Goal: Find specific page/section: Find specific page/section

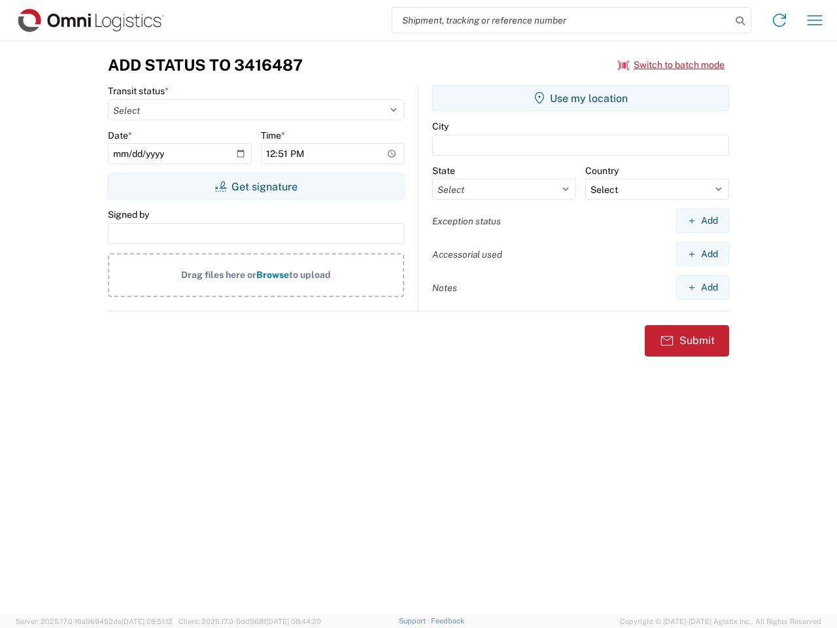
click at [562, 20] on input "search" at bounding box center [561, 20] width 339 height 25
click at [740, 21] on icon at bounding box center [740, 21] width 18 height 18
click at [780, 20] on icon at bounding box center [779, 20] width 21 height 21
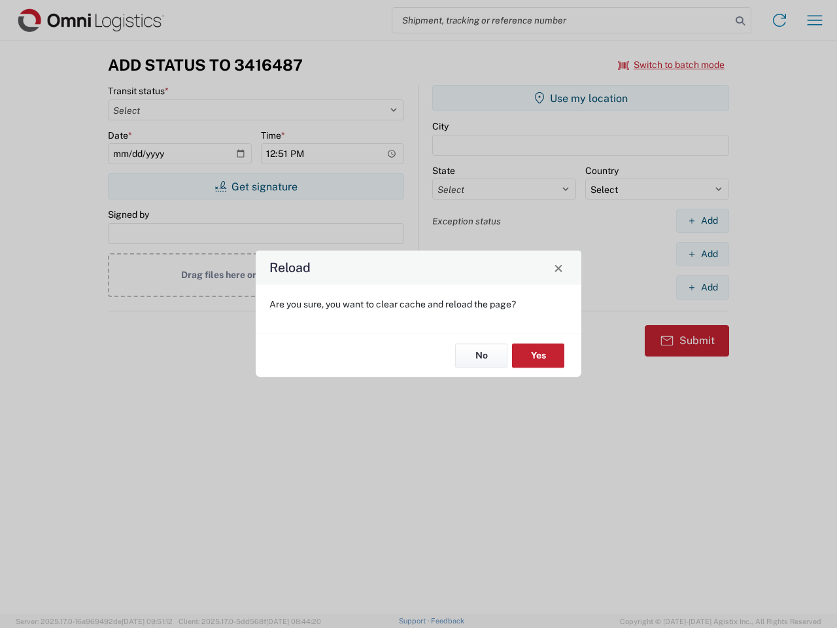
click at [815, 20] on div "Reload Are you sure, you want to clear cache and reload the page? No Yes" at bounding box center [418, 314] width 837 height 628
click at [672, 65] on div "Reload Are you sure, you want to clear cache and reload the page? No Yes" at bounding box center [418, 314] width 837 height 628
click at [256, 186] on div "Reload Are you sure, you want to clear cache and reload the page? No Yes" at bounding box center [418, 314] width 837 height 628
click at [581, 98] on div "Reload Are you sure, you want to clear cache and reload the page? No Yes" at bounding box center [418, 314] width 837 height 628
click at [702, 220] on div "Reload Are you sure, you want to clear cache and reload the page? No Yes" at bounding box center [418, 314] width 837 height 628
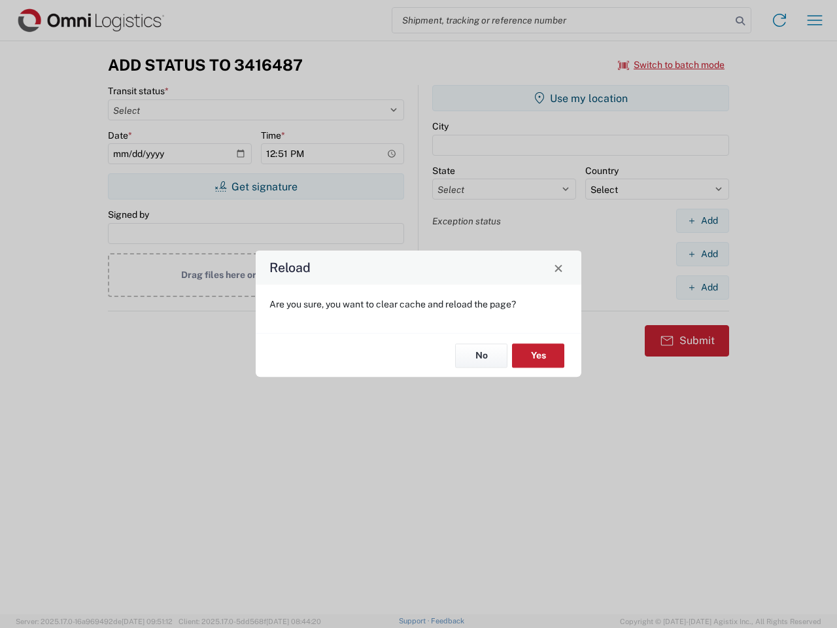
click at [702, 254] on div "Reload Are you sure, you want to clear cache and reload the page? No Yes" at bounding box center [418, 314] width 837 height 628
click at [702, 287] on div "Reload Are you sure, you want to clear cache and reload the page? No Yes" at bounding box center [418, 314] width 837 height 628
